Goal: Task Accomplishment & Management: Use online tool/utility

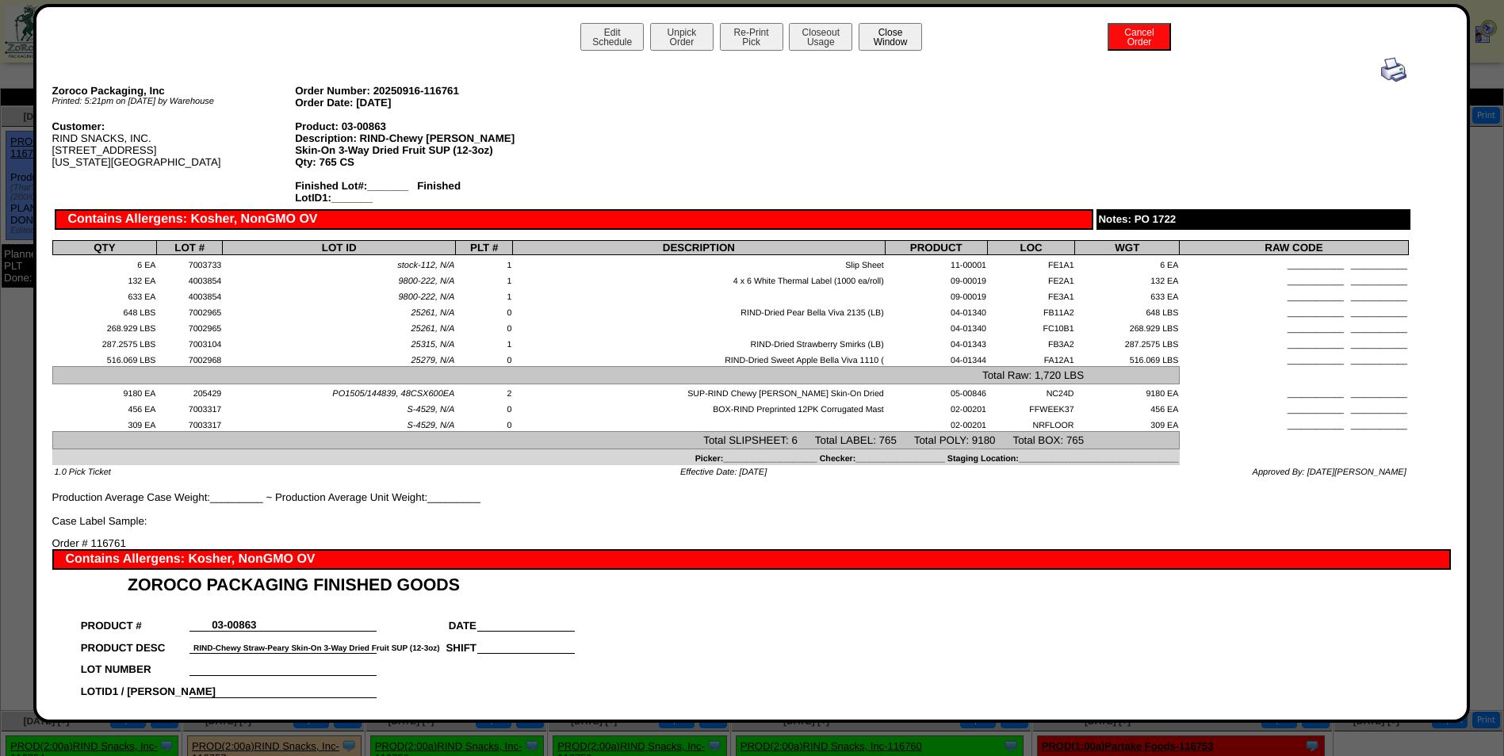
click at [881, 37] on button "Close Window" at bounding box center [890, 37] width 63 height 28
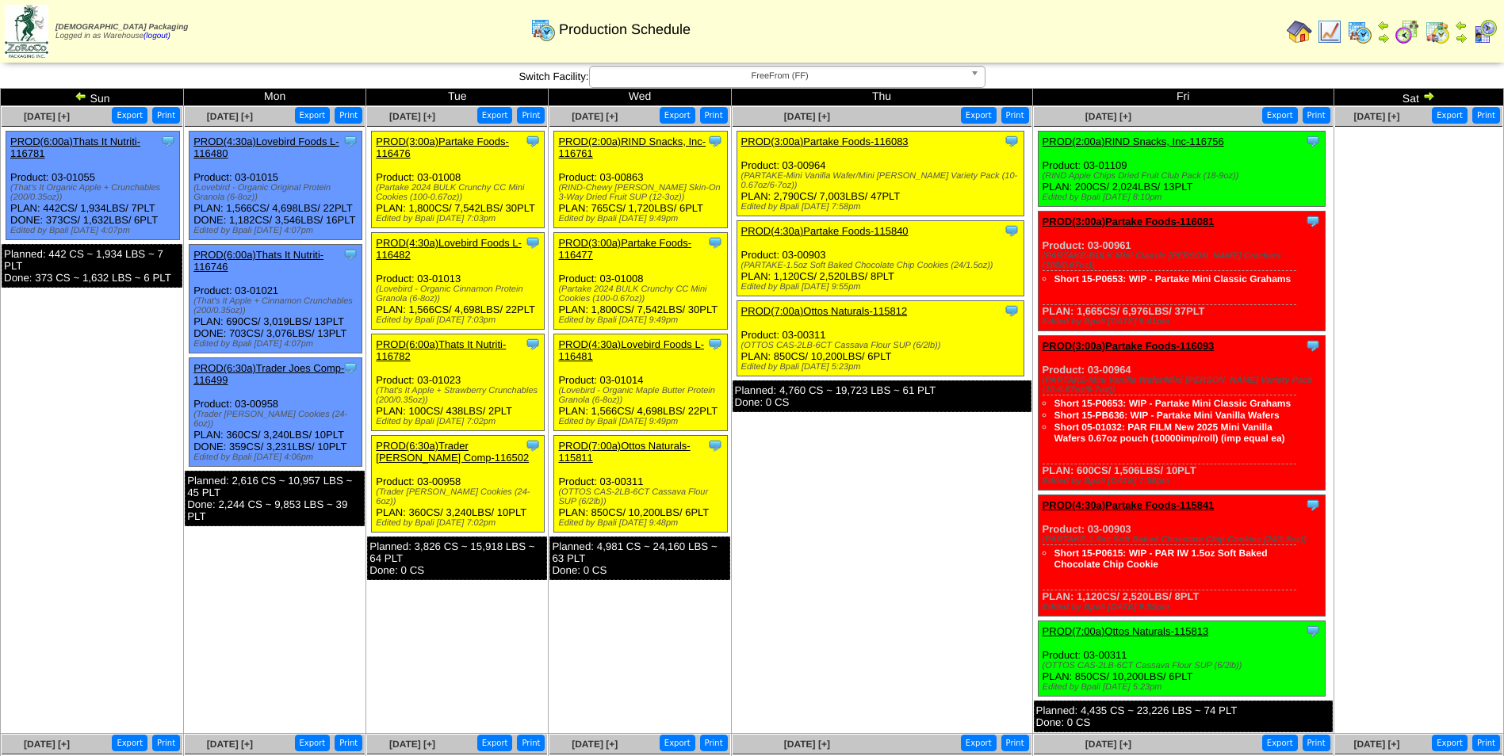
click at [870, 142] on link "PROD(3:00a)Partake Foods-116083" at bounding box center [824, 142] width 167 height 12
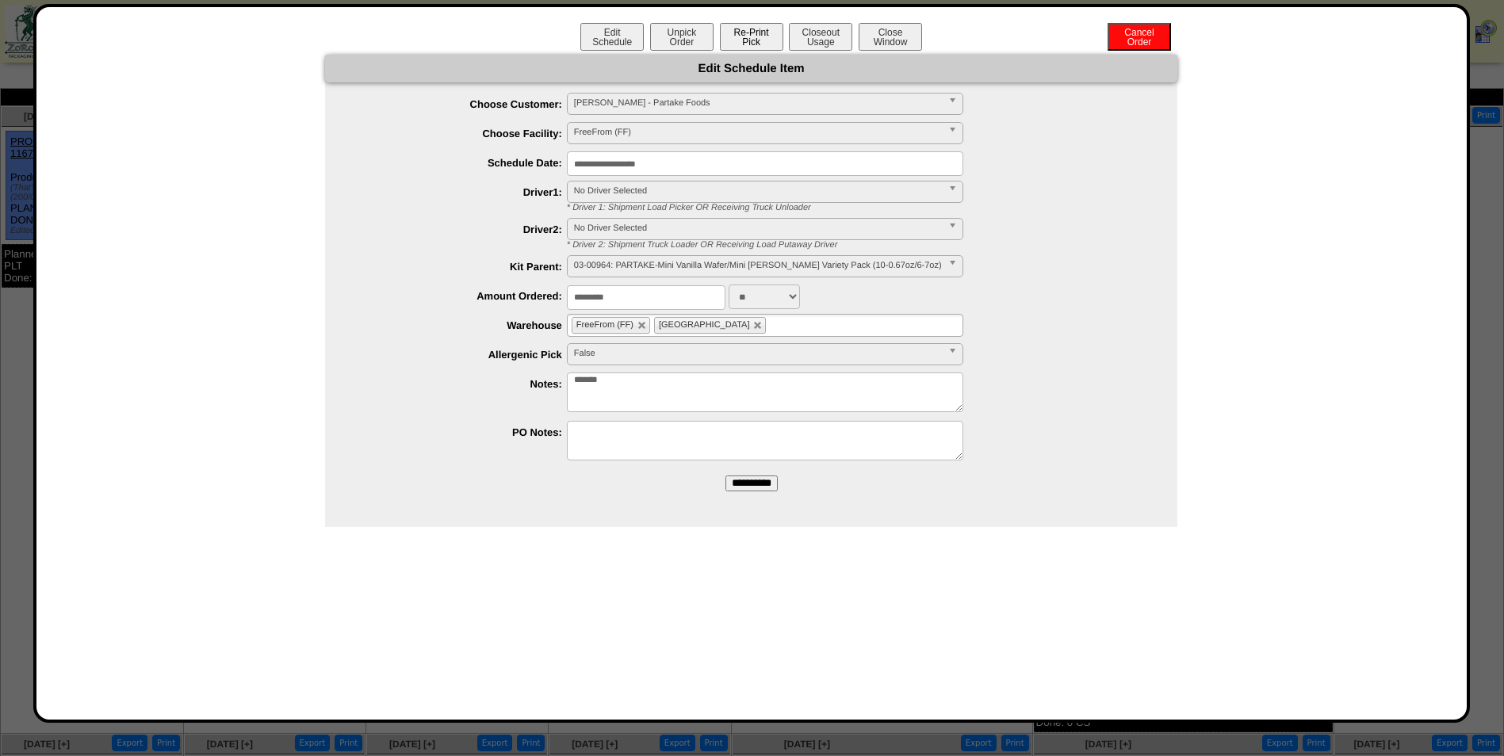
click at [744, 42] on button "Re-Print Pick" at bounding box center [751, 37] width 63 height 28
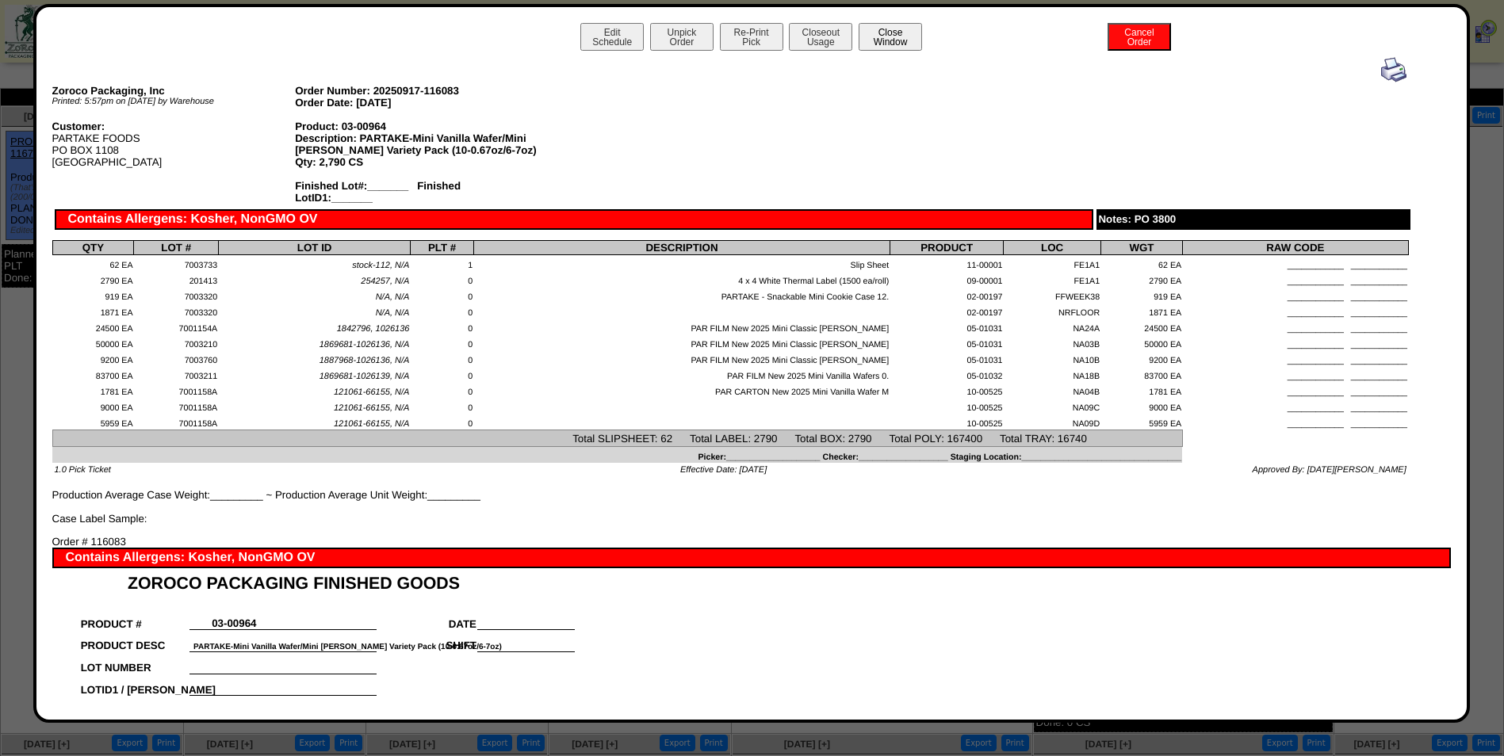
click at [898, 32] on button "Close Window" at bounding box center [890, 37] width 63 height 28
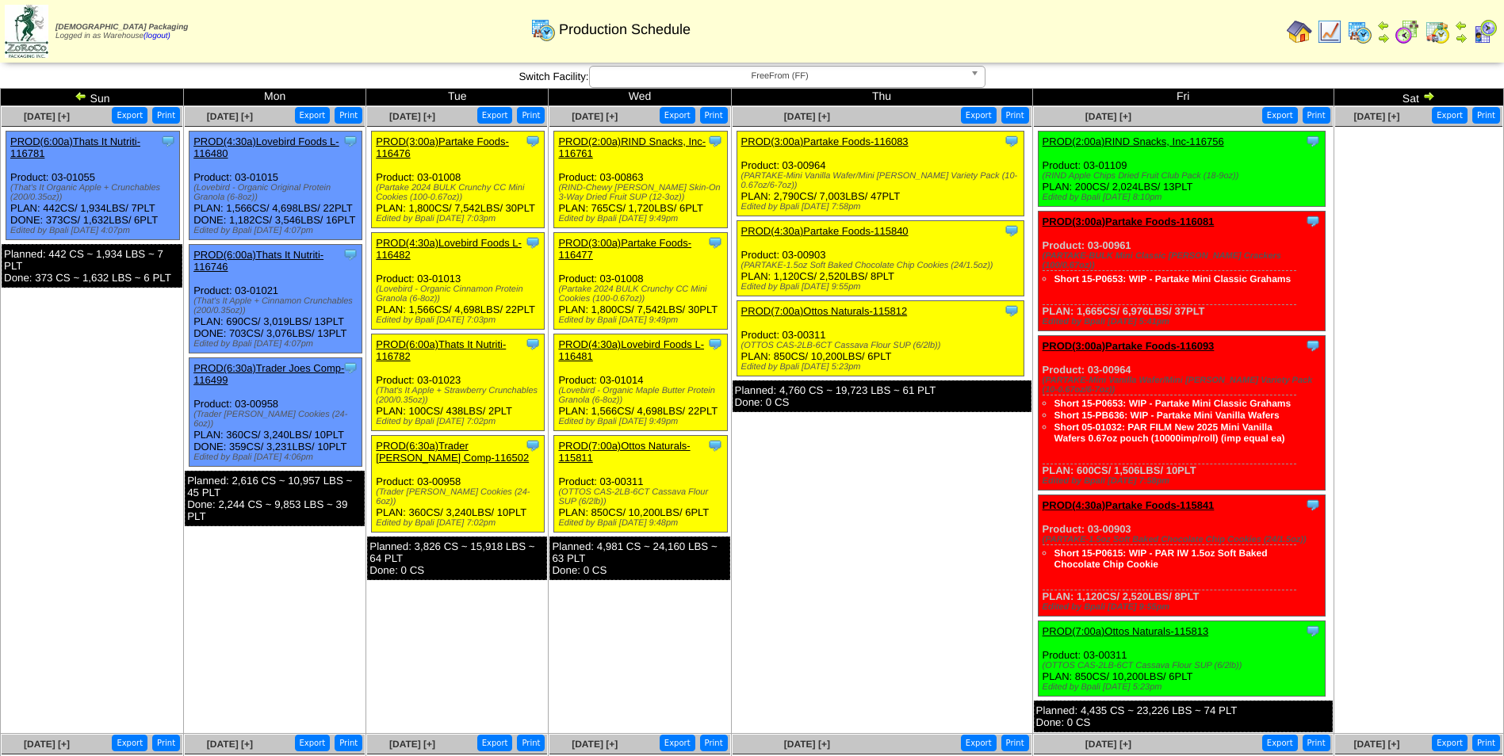
click at [859, 228] on link "PROD(4:30a)Partake Foods-115840" at bounding box center [824, 231] width 167 height 12
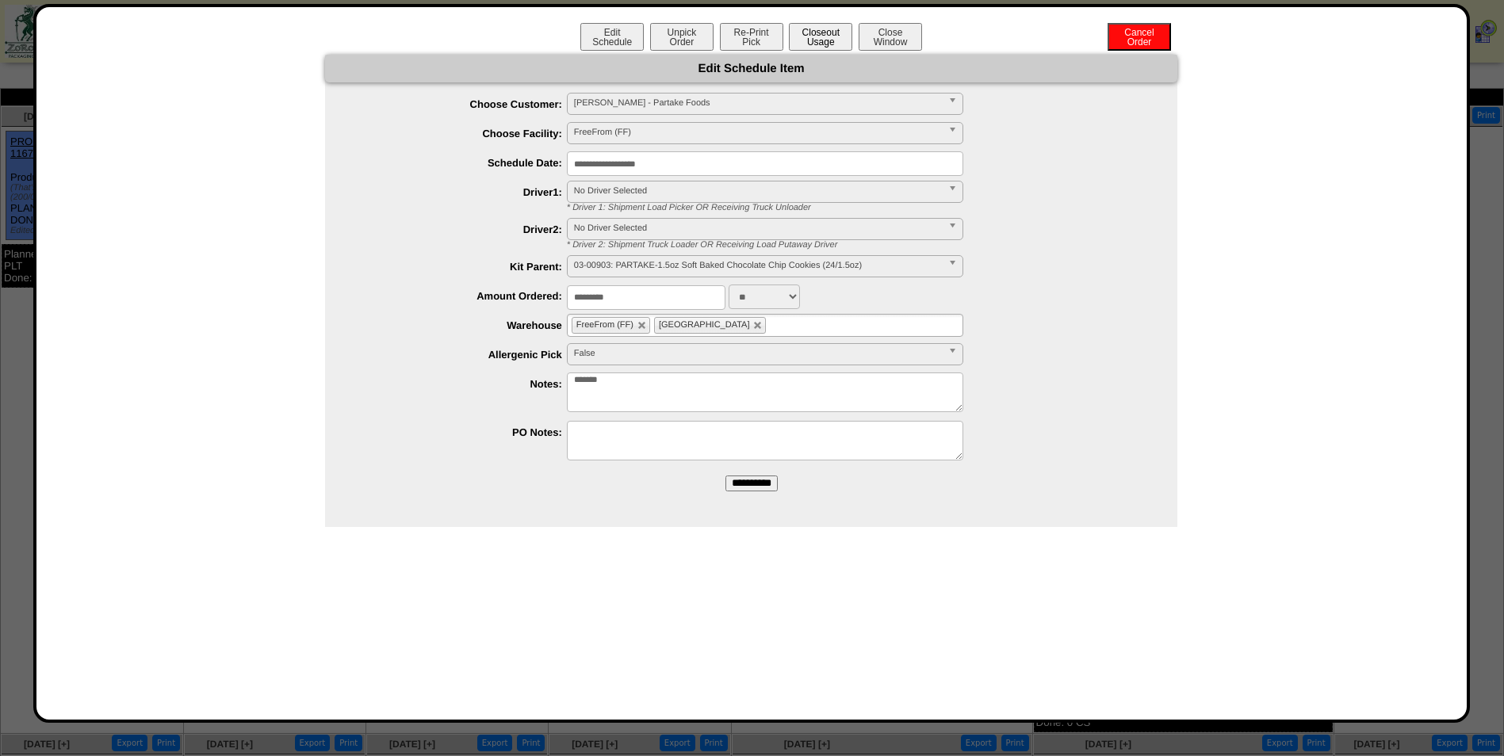
click at [813, 43] on button "Closeout Usage" at bounding box center [820, 37] width 63 height 28
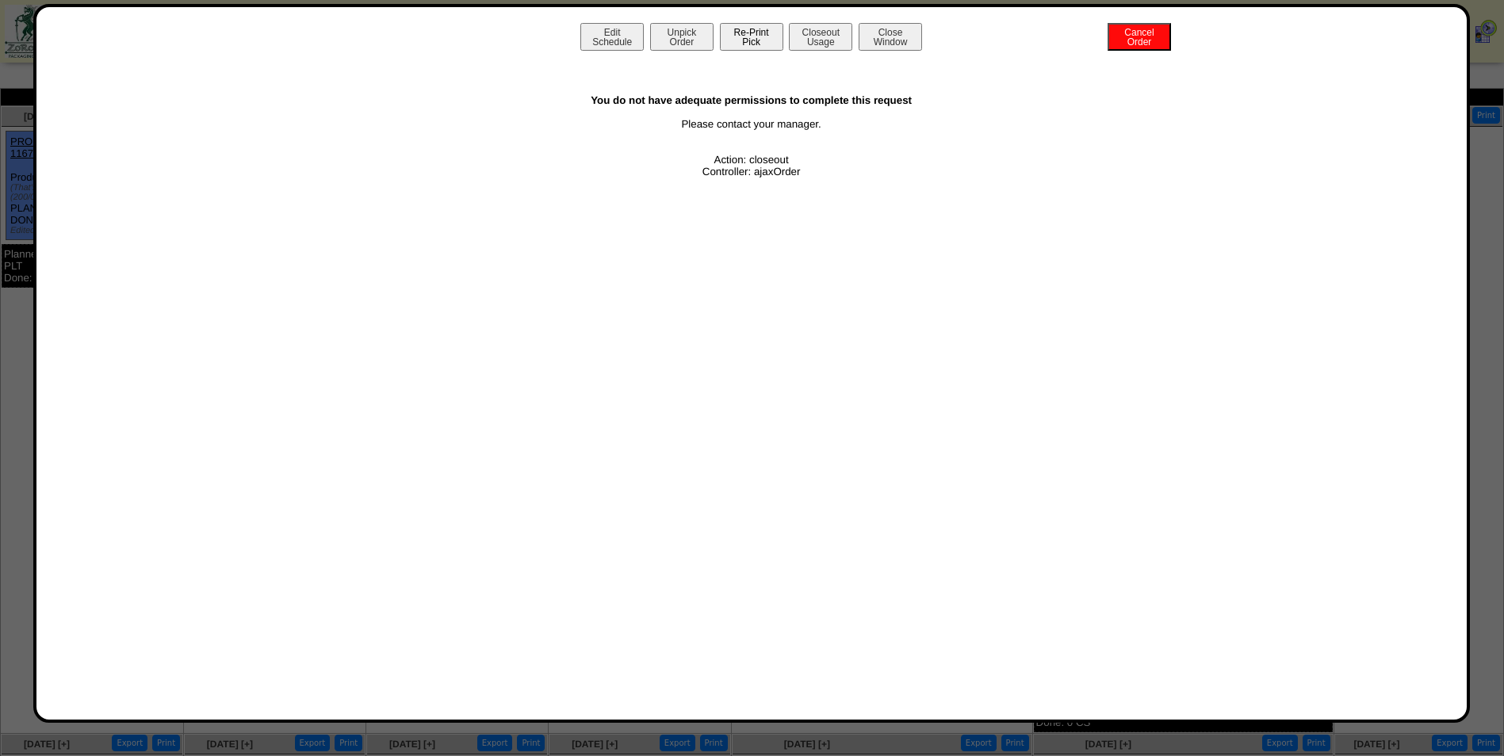
click at [747, 43] on button "Re-Print Pick" at bounding box center [751, 37] width 63 height 28
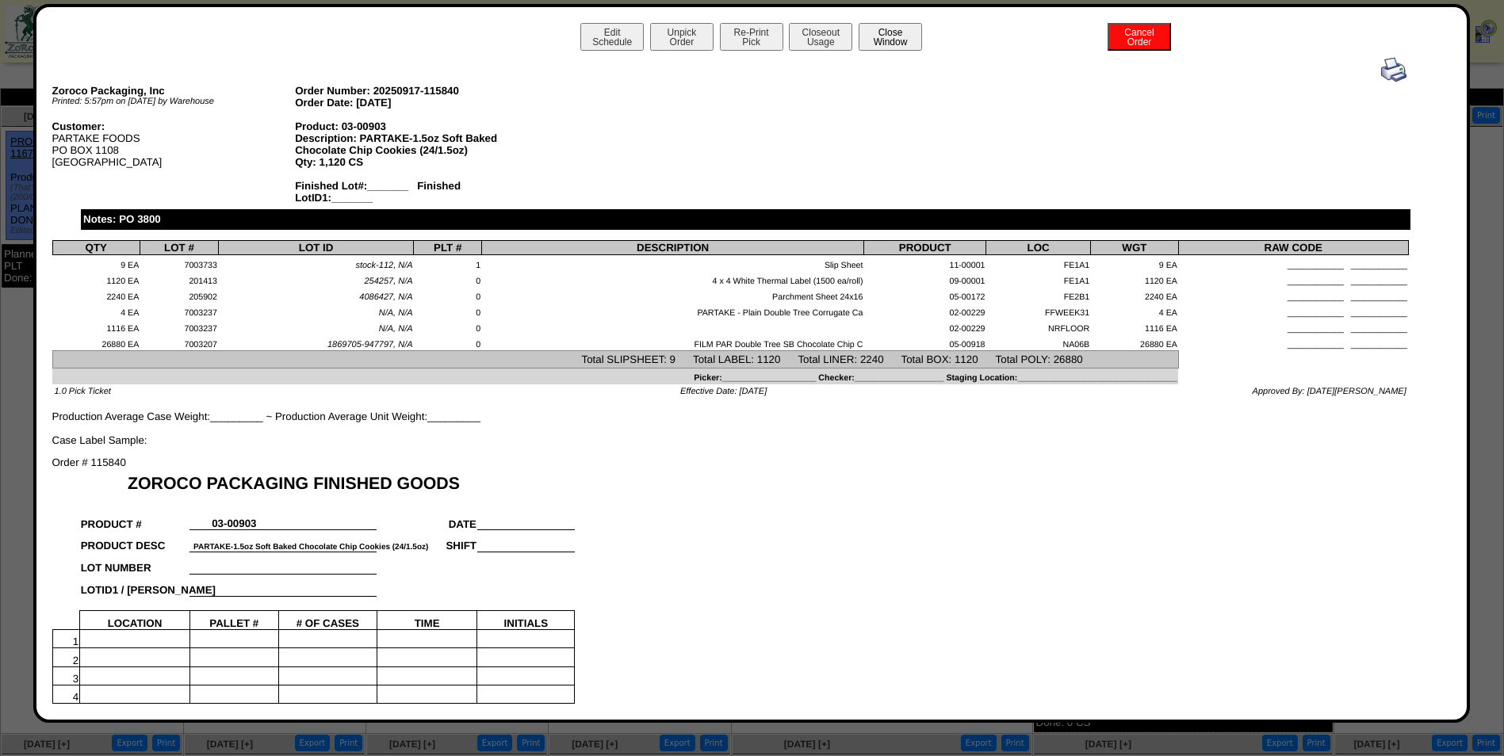
click at [892, 40] on button "Close Window" at bounding box center [890, 37] width 63 height 28
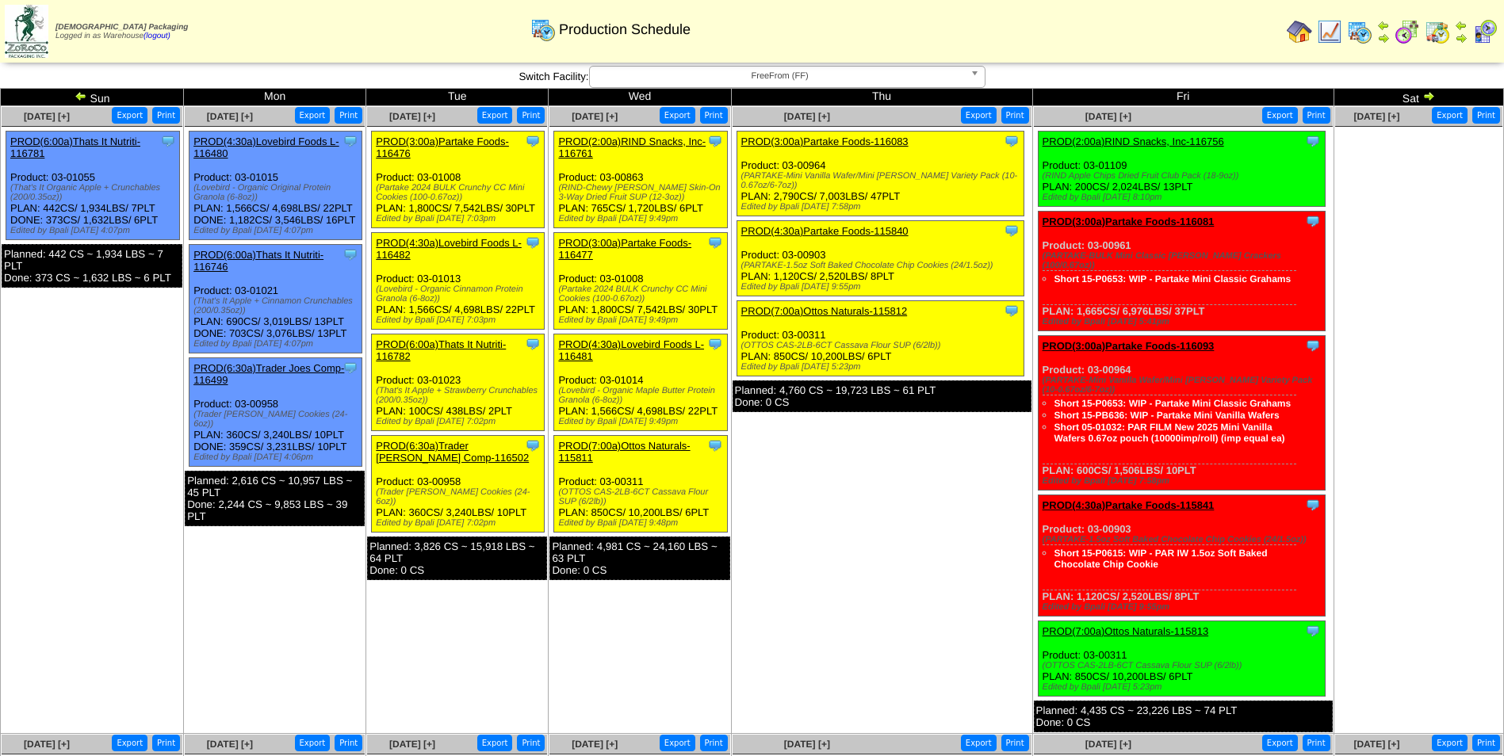
click at [836, 311] on link "PROD(7:00a)Ottos Naturals-115812" at bounding box center [824, 311] width 166 height 12
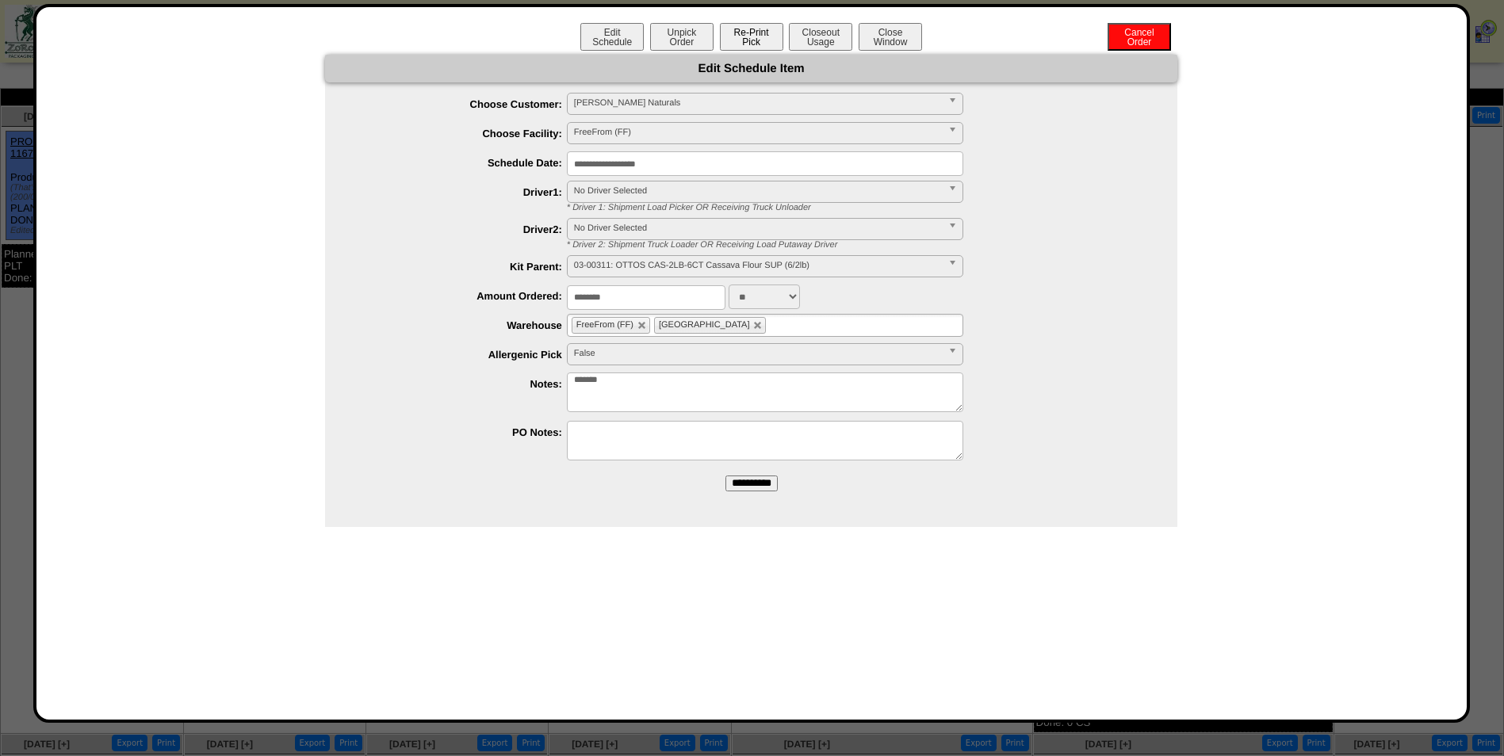
click at [752, 40] on button "Re-Print Pick" at bounding box center [751, 37] width 63 height 28
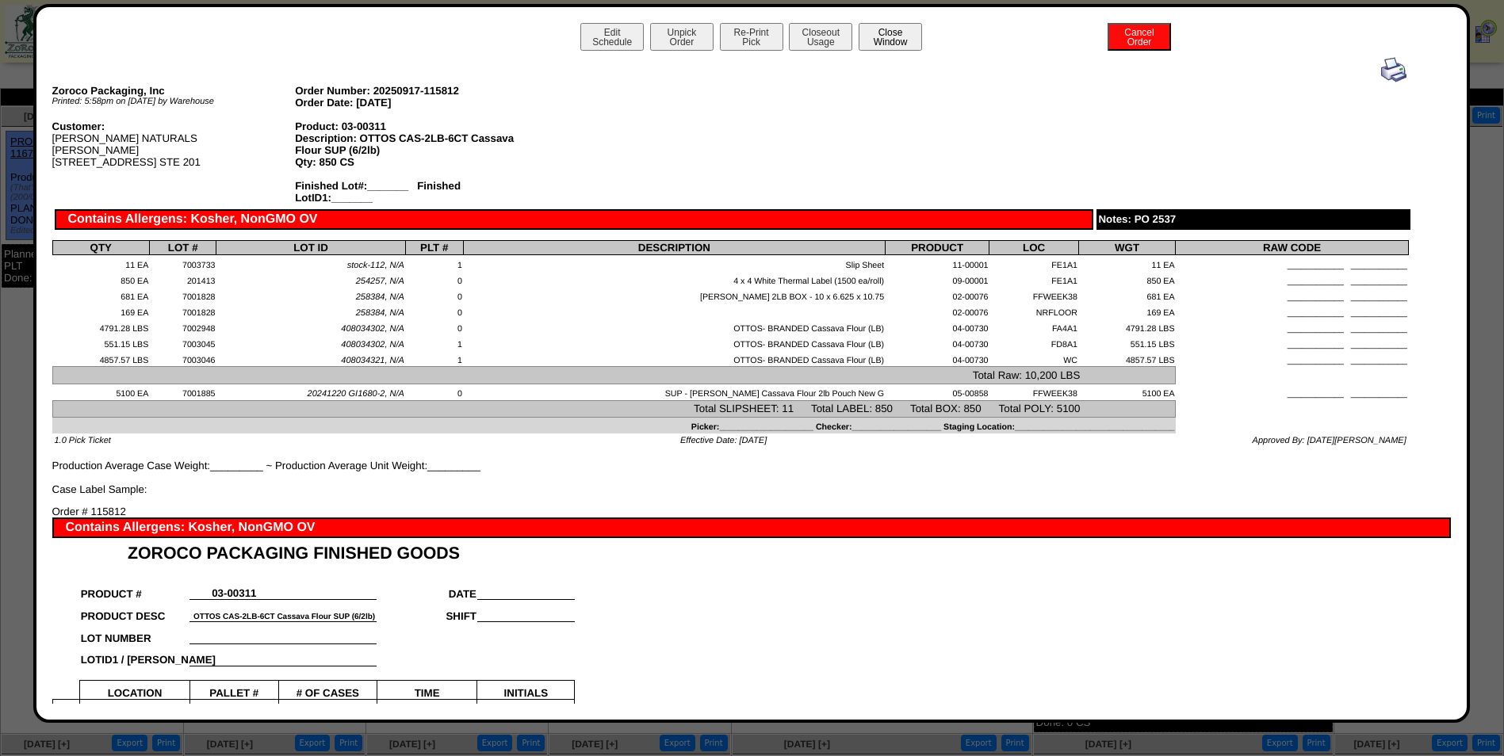
click at [889, 33] on button "Close Window" at bounding box center [890, 37] width 63 height 28
